Goal: Transaction & Acquisition: Book appointment/travel/reservation

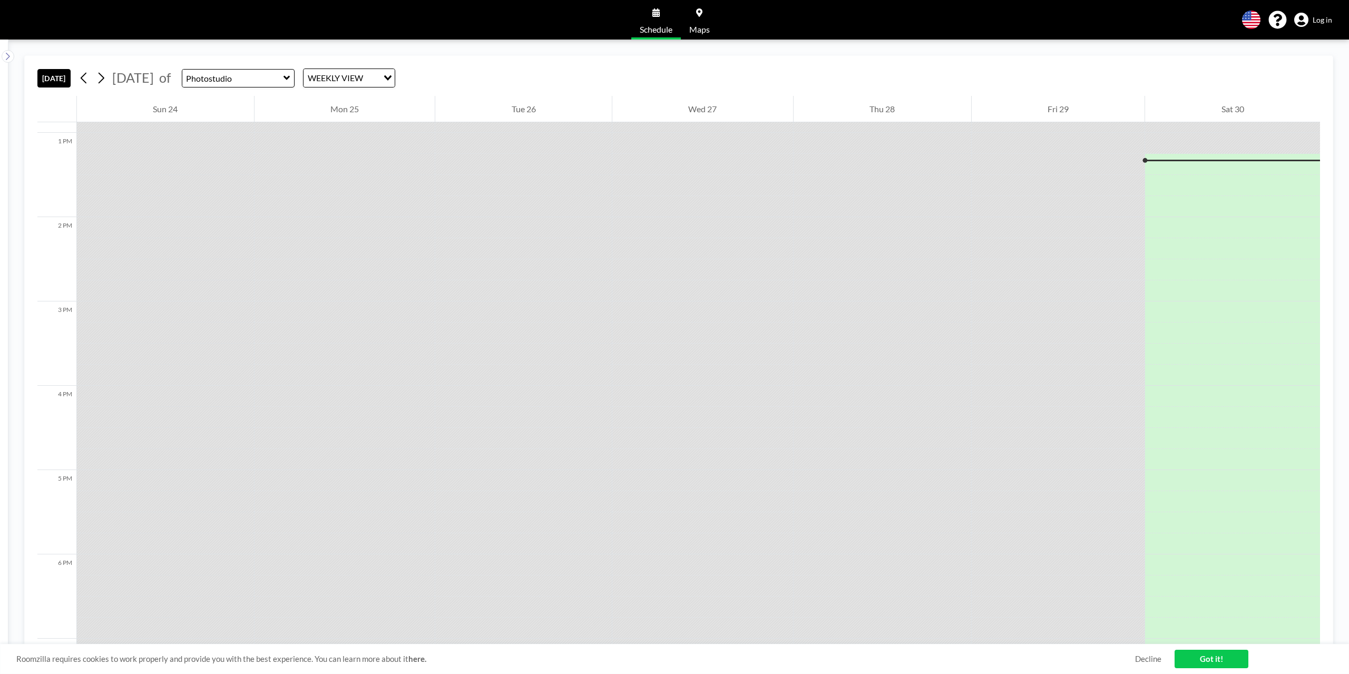
scroll to position [1096, 0]
click at [104, 76] on icon at bounding box center [102, 78] width 6 height 11
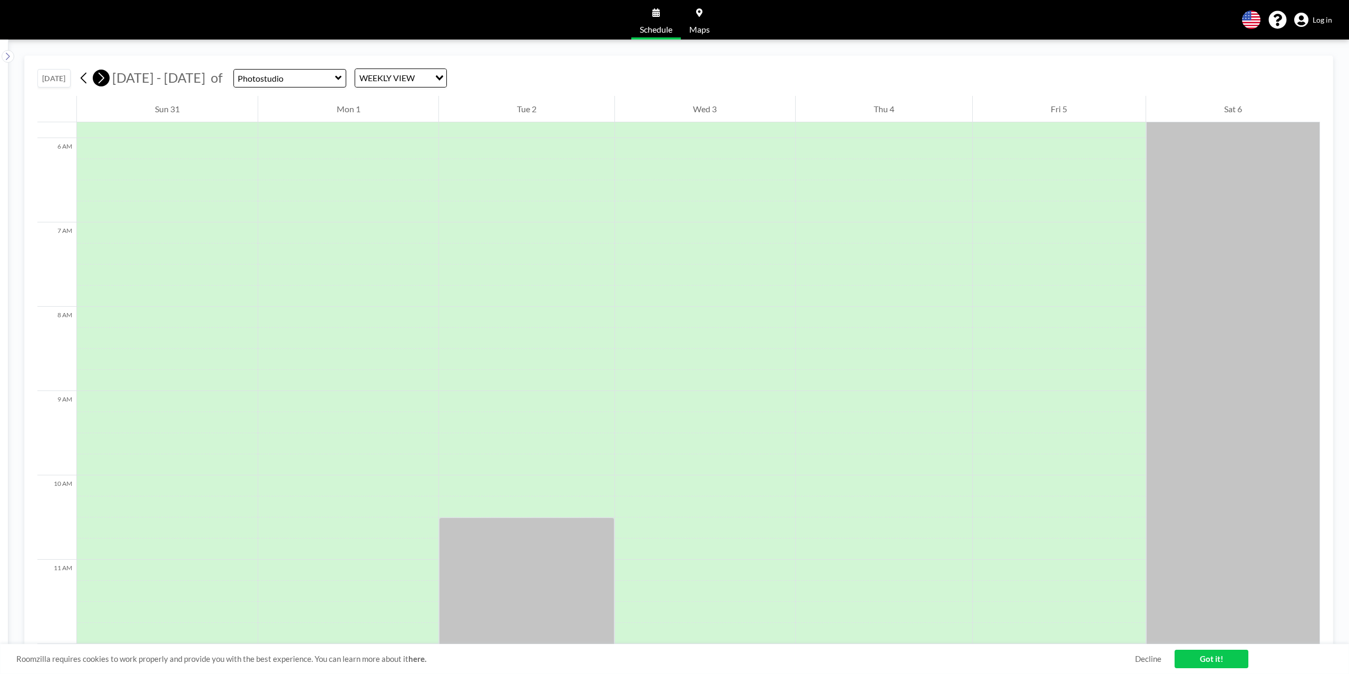
scroll to position [653, 0]
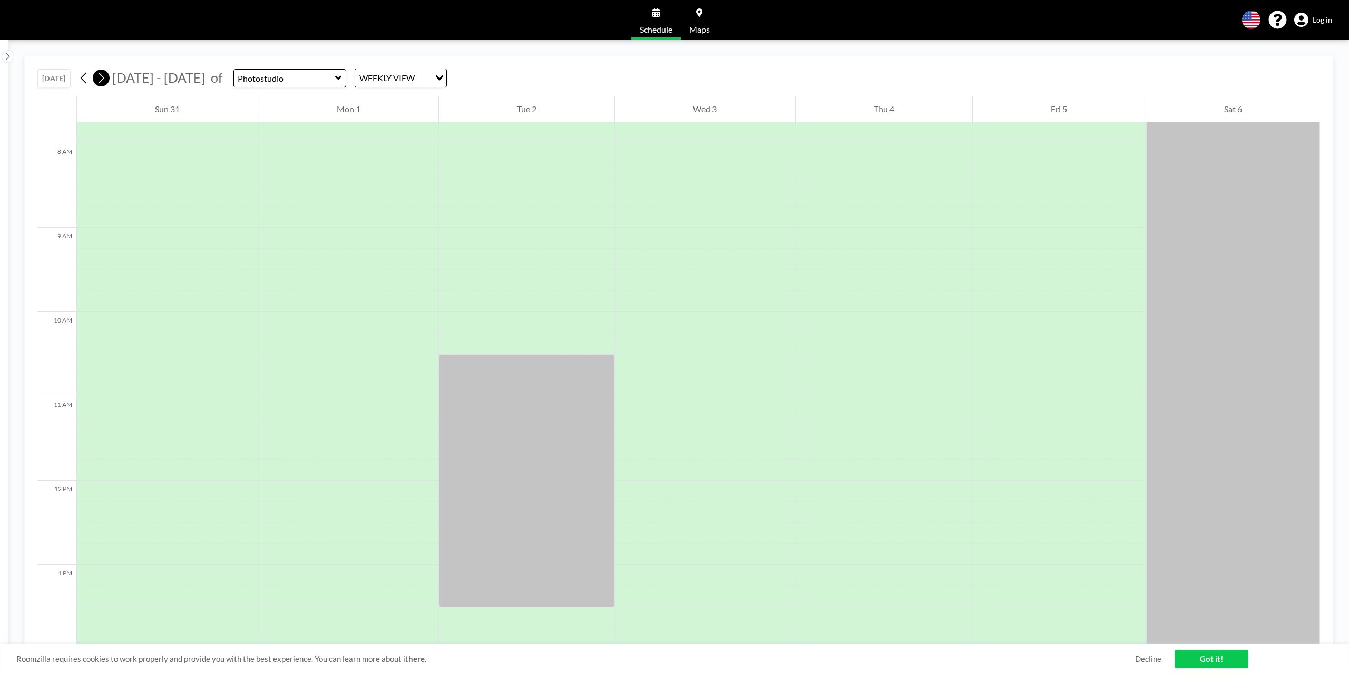
click at [104, 76] on icon at bounding box center [102, 78] width 6 height 11
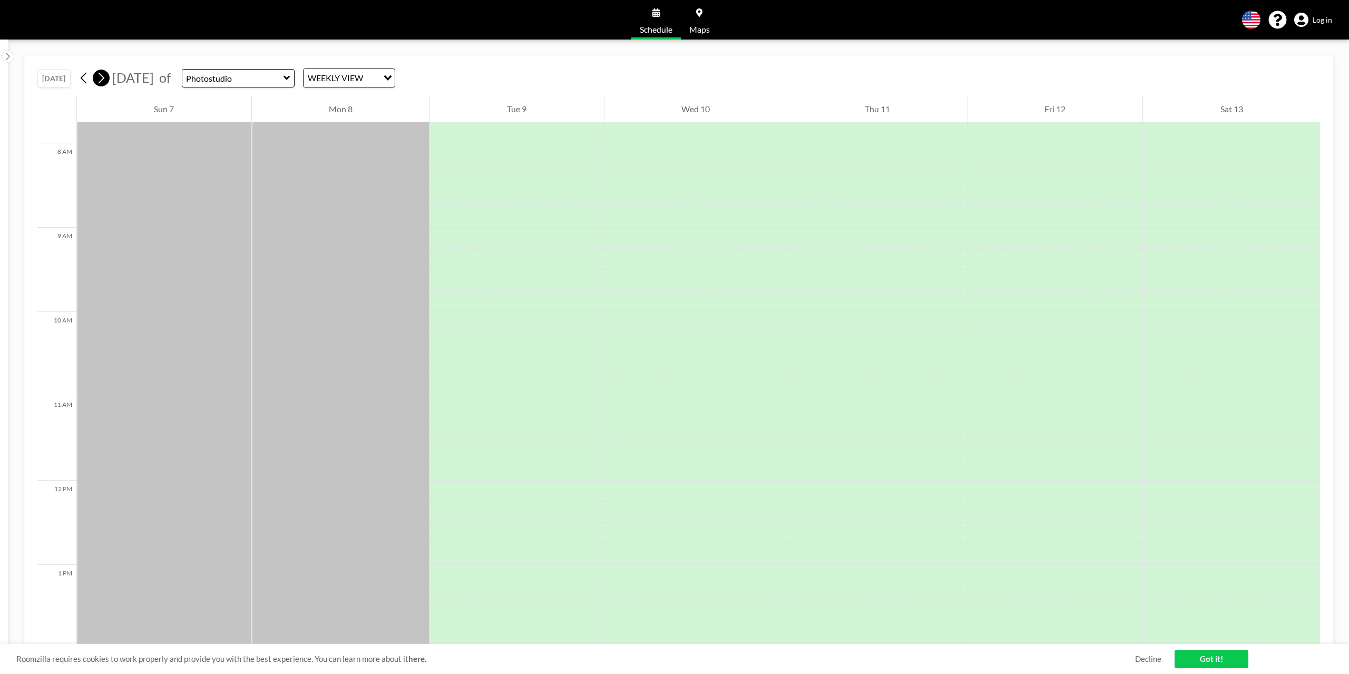
click at [104, 76] on icon at bounding box center [102, 78] width 6 height 11
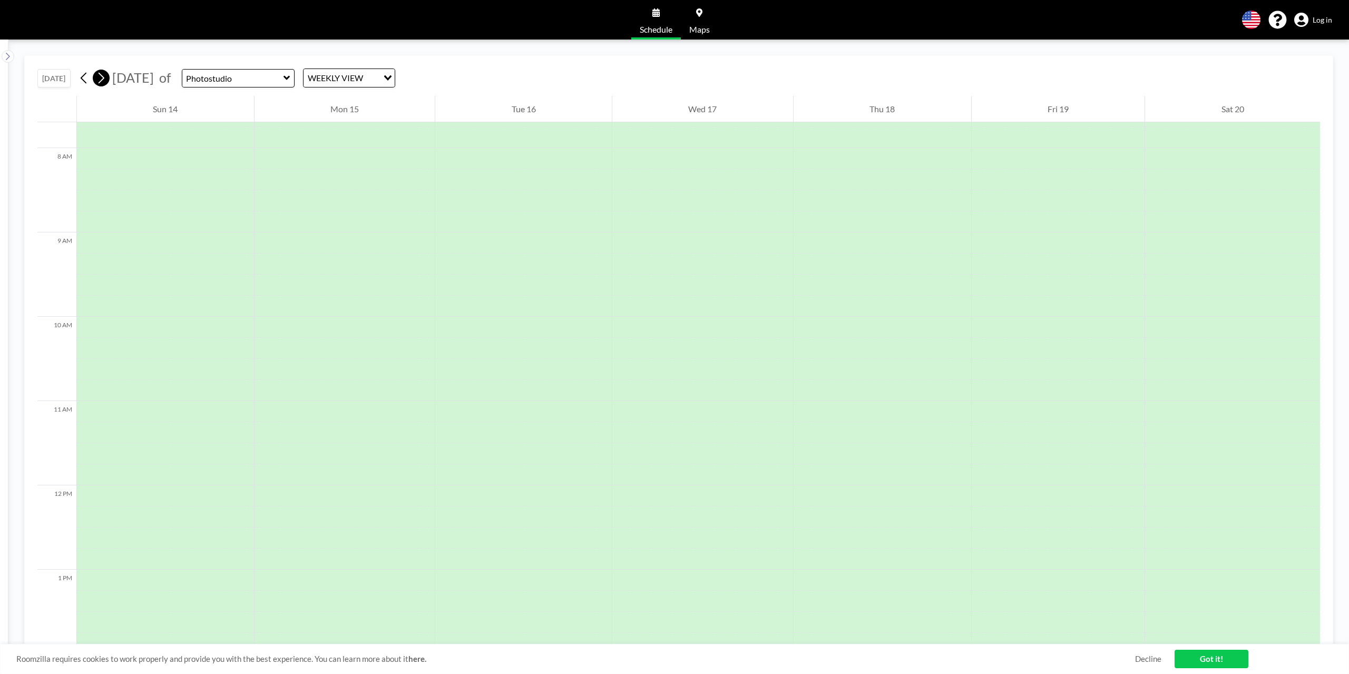
click at [104, 76] on icon at bounding box center [102, 78] width 6 height 11
click at [1062, 359] on div at bounding box center [1058, 364] width 173 height 21
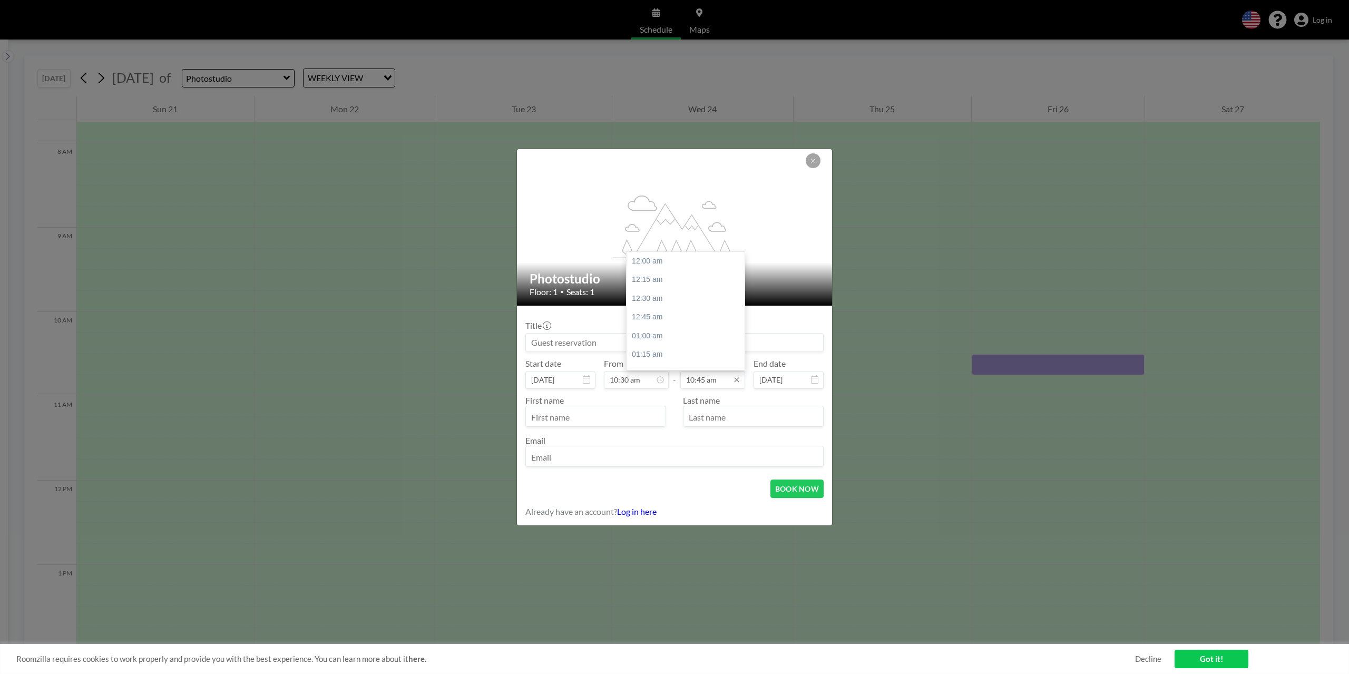
scroll to position [807, 0]
click at [701, 378] on input "10:45 am" at bounding box center [712, 380] width 65 height 18
click at [649, 358] on div "01:30 pm" at bounding box center [687, 362] width 123 height 19
type input "01:30 pm"
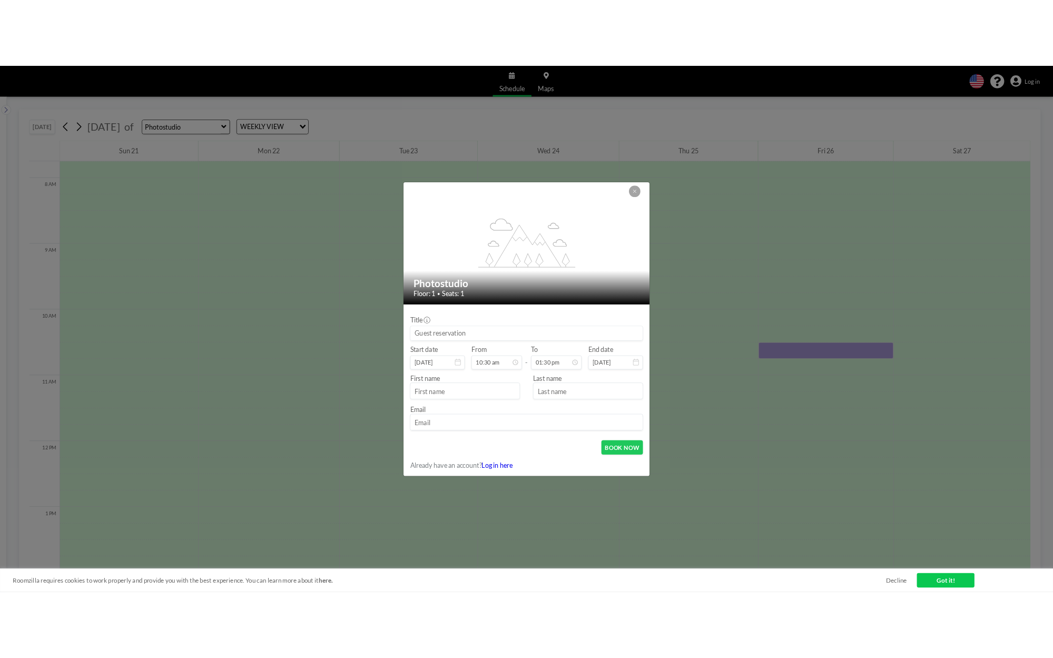
scroll to position [788, 0]
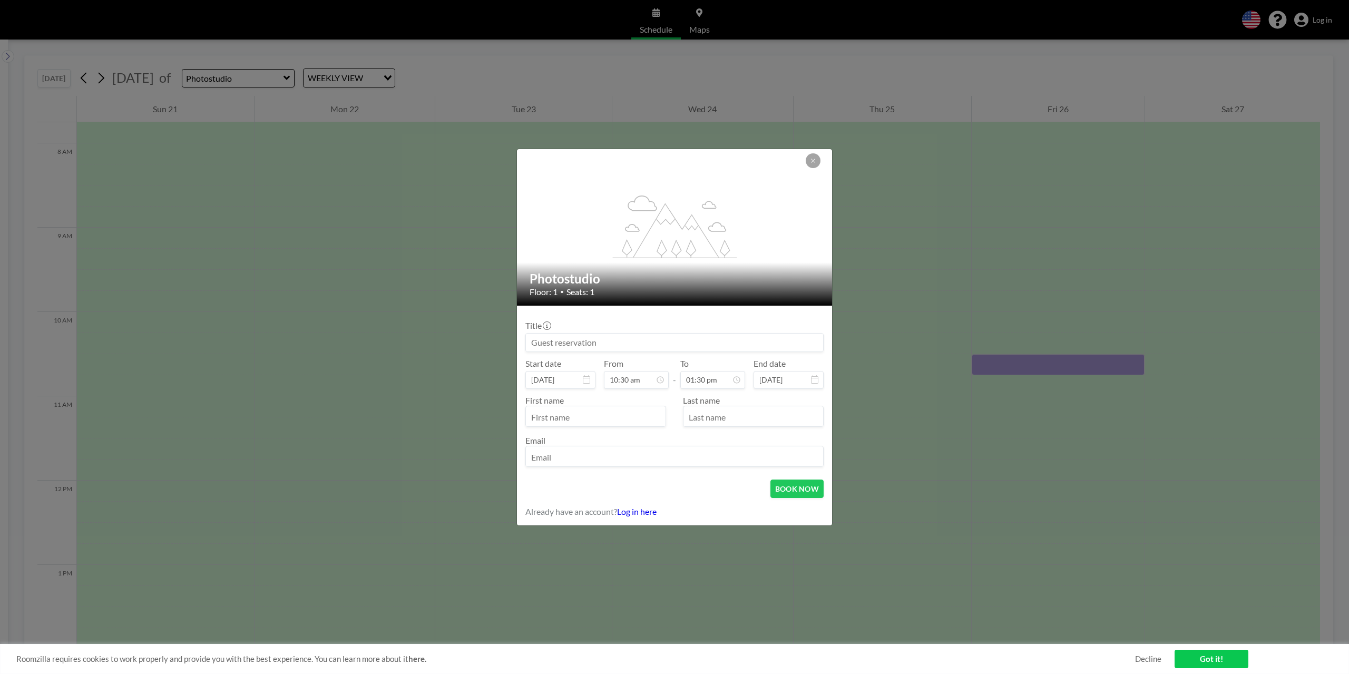
click at [601, 345] on input at bounding box center [674, 343] width 297 height 18
type input "Foto"
click at [569, 423] on input "text" at bounding box center [596, 417] width 140 height 18
type input "[PERSON_NAME]"
click at [720, 416] on input "text" at bounding box center [753, 417] width 140 height 18
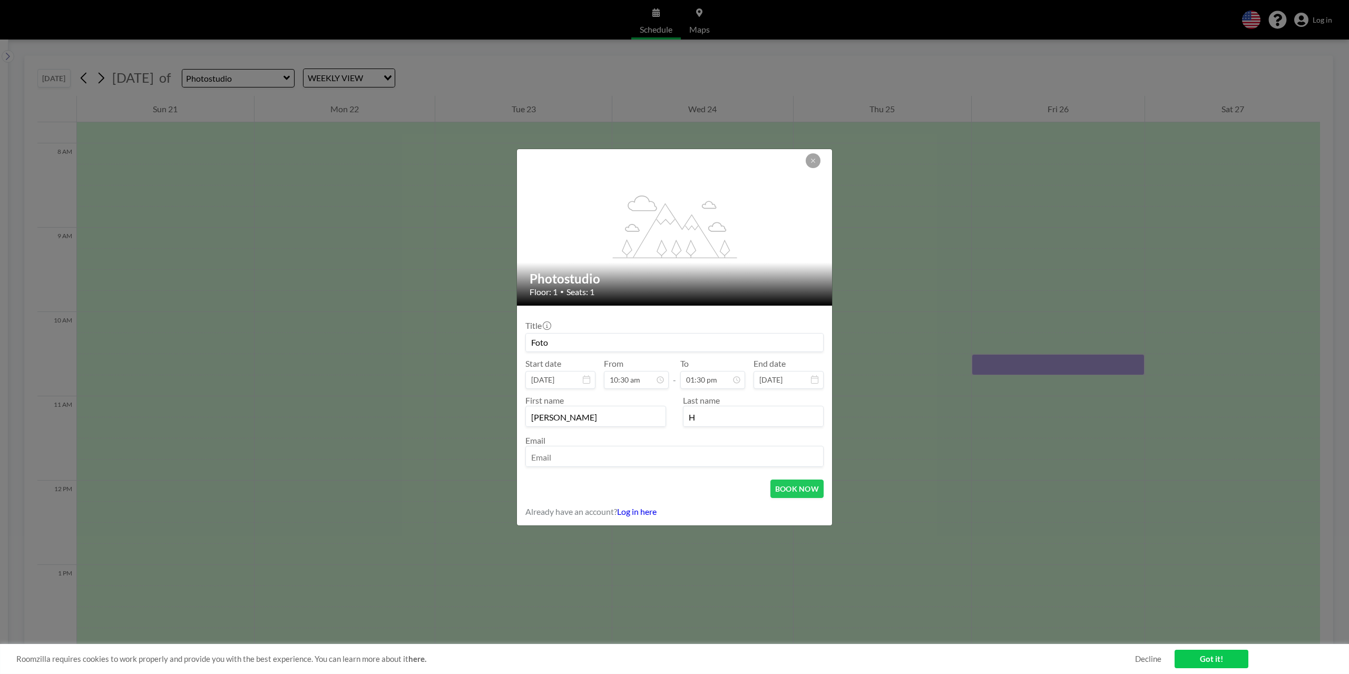
type input "H"
click at [696, 453] on input "email" at bounding box center [674, 457] width 297 height 18
type input "[PERSON_NAME][EMAIL_ADDRESS][DOMAIN_NAME]"
click at [807, 486] on button "BOOK NOW" at bounding box center [796, 488] width 53 height 18
